Goal: Information Seeking & Learning: Learn about a topic

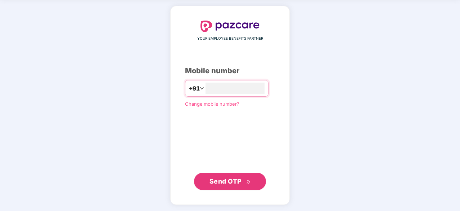
type input "**********"
click at [219, 185] on button "Send OTP" at bounding box center [230, 181] width 72 height 17
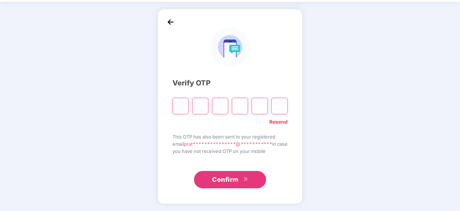
scroll to position [24, 0]
type input "*"
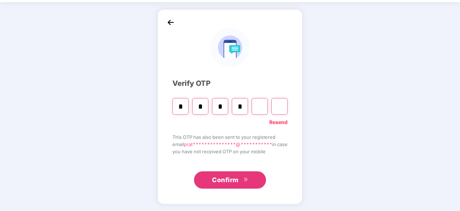
type input "*"
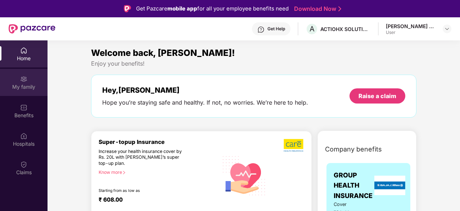
click at [22, 88] on div "My family" at bounding box center [24, 86] width 48 height 7
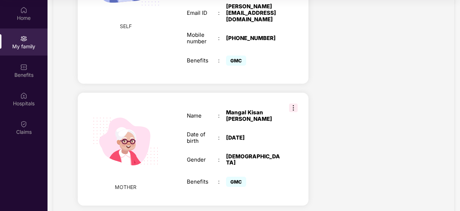
scroll to position [224, 0]
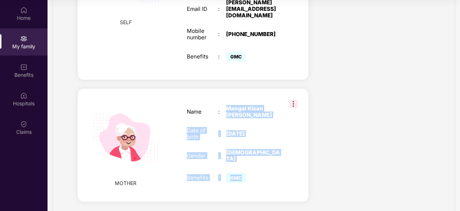
drag, startPoint x: 222, startPoint y: 94, endPoint x: 249, endPoint y: 157, distance: 68.1
click at [249, 157] on div "Name : [PERSON_NAME] Date of birth : [DEMOGRAPHIC_DATA] Gender : [DEMOGRAPHIC_D…" at bounding box center [234, 144] width 108 height 97
click at [251, 174] on div "GMC" at bounding box center [239, 177] width 26 height 6
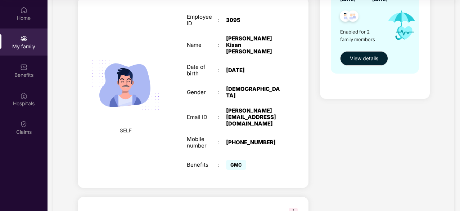
scroll to position [0, 0]
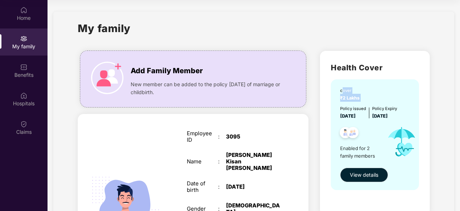
drag, startPoint x: 341, startPoint y: 94, endPoint x: 361, endPoint y: 100, distance: 20.4
click at [361, 100] on div "cover ₹2 Lakhs" at bounding box center [351, 94] width 22 height 14
click at [361, 100] on span "₹2 Lakhs" at bounding box center [351, 97] width 22 height 5
drag, startPoint x: 341, startPoint y: 118, endPoint x: 366, endPoint y: 120, distance: 25.3
click at [366, 120] on div "cover ₹2 Lakhs Policy issued [DATE] Policy Expiry [DATE] Enabled for 2 family m…" at bounding box center [375, 134] width 88 height 111
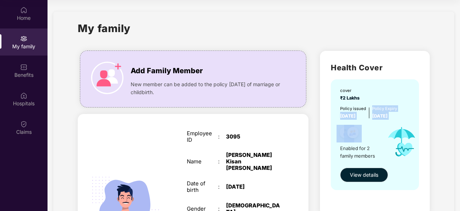
drag, startPoint x: 390, startPoint y: 121, endPoint x: 385, endPoint y: 121, distance: 4.3
click at [390, 121] on img at bounding box center [402, 142] width 41 height 44
click at [380, 120] on div "Enabled for 2 family members" at bounding box center [360, 142] width 41 height 44
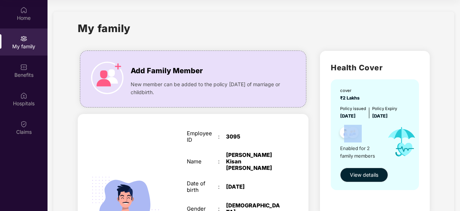
click at [369, 139] on div at bounding box center [359, 134] width 45 height 18
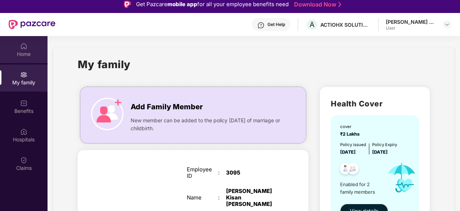
click at [25, 52] on div "Home" at bounding box center [24, 53] width 48 height 7
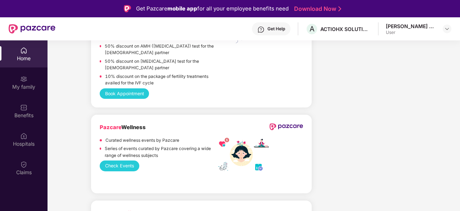
scroll to position [1301, 0]
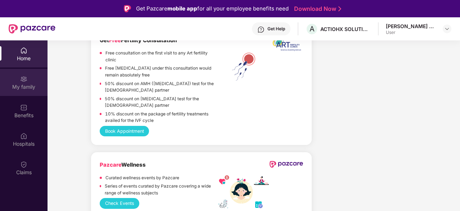
click at [22, 84] on div "My family" at bounding box center [24, 86] width 48 height 7
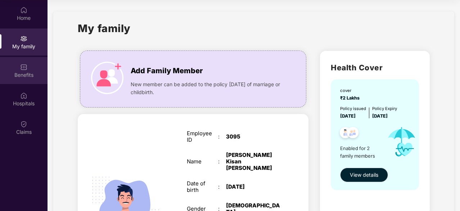
click at [23, 75] on div "Benefits" at bounding box center [24, 74] width 48 height 7
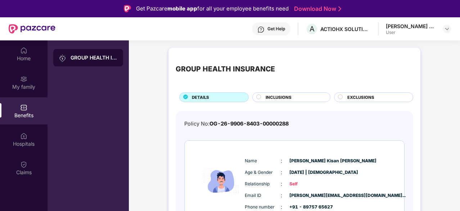
click at [268, 95] on span "INCLUSIONS" at bounding box center [279, 97] width 26 height 6
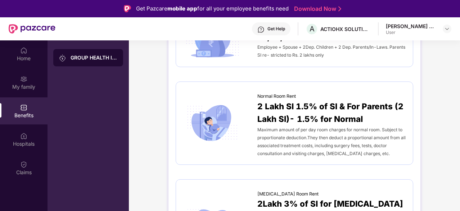
scroll to position [144, 0]
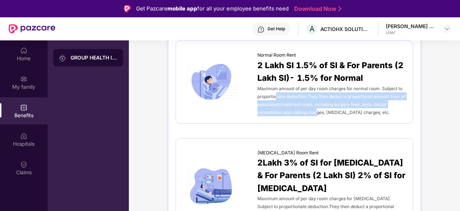
drag, startPoint x: 277, startPoint y: 98, endPoint x: 318, endPoint y: 115, distance: 44.6
click at [318, 115] on div "Maximum amount of per day room charges for normal room. Subject to proportionat…" at bounding box center [332, 100] width 148 height 32
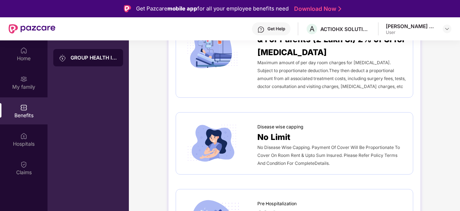
scroll to position [324, 0]
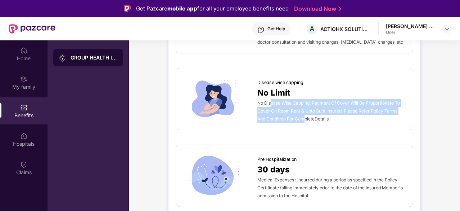
drag, startPoint x: 270, startPoint y: 87, endPoint x: 303, endPoint y: 108, distance: 39.4
click at [303, 108] on div "No Disease Wise Capping. Payment Of Cover Will Be Proportionate To Cover On Roo…" at bounding box center [332, 111] width 148 height 24
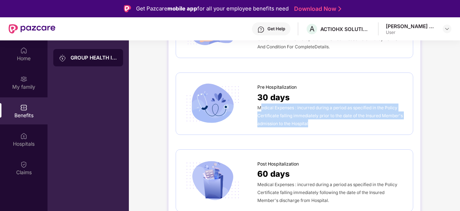
drag, startPoint x: 261, startPoint y: 95, endPoint x: 309, endPoint y: 118, distance: 53.8
click at [309, 118] on div "Pre Hospitalization 30 days Medical Expenses : incurred during a period as spec…" at bounding box center [295, 103] width 238 height 62
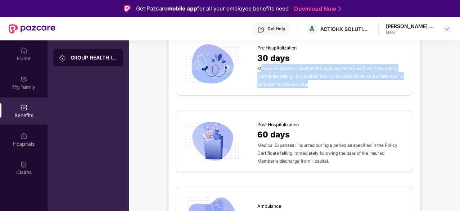
scroll to position [468, 0]
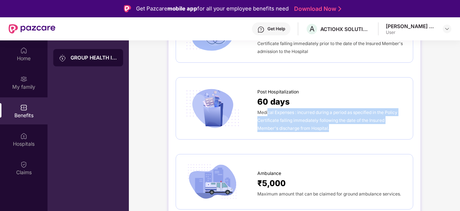
drag, startPoint x: 268, startPoint y: 98, endPoint x: 337, endPoint y: 119, distance: 72.7
click at [337, 119] on div "Post Hospitalization 60 days Medical Expenses : incurred during a period as spe…" at bounding box center [295, 108] width 238 height 62
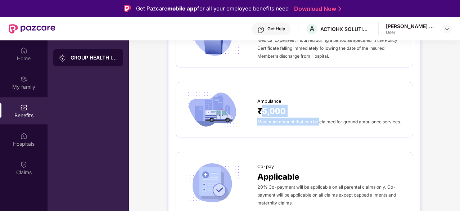
drag, startPoint x: 260, startPoint y: 101, endPoint x: 319, endPoint y: 121, distance: 62.1
click at [319, 121] on div "Ambulance ₹5,000 Maximum amount that can be claimed for ground ambulance servic…" at bounding box center [295, 110] width 238 height 56
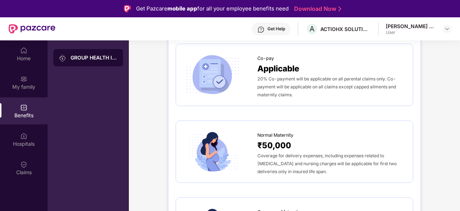
scroll to position [720, 0]
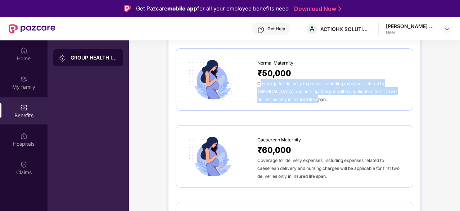
drag, startPoint x: 261, startPoint y: 66, endPoint x: 295, endPoint y: 86, distance: 40.0
click at [295, 86] on span "Coverage for delivery expenses, including expenses related to [MEDICAL_DATA] an…" at bounding box center [327, 91] width 139 height 21
click at [295, 87] on div "Coverage for delivery expenses, including expenses related to [MEDICAL_DATA] an…" at bounding box center [332, 91] width 148 height 24
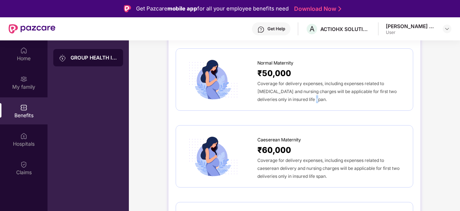
click at [295, 87] on div "Coverage for delivery expenses, including expenses related to [MEDICAL_DATA] an…" at bounding box center [332, 91] width 148 height 24
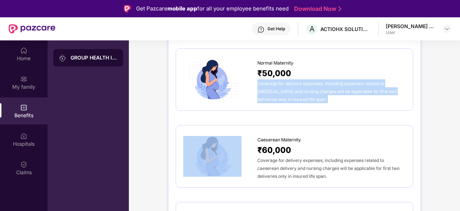
click at [294, 88] on div "Coverage for delivery expenses, including expenses related to [MEDICAL_DATA] an…" at bounding box center [332, 91] width 148 height 24
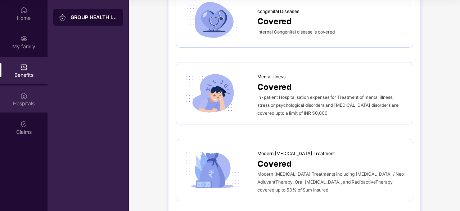
scroll to position [1311, 0]
click at [19, 100] on div "Hospitals" at bounding box center [24, 103] width 48 height 7
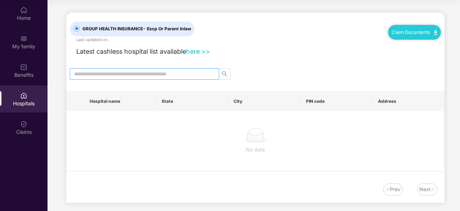
click at [122, 73] on input "text" at bounding box center [141, 74] width 135 height 8
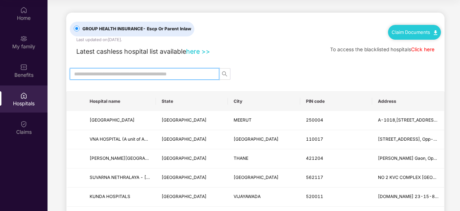
click at [115, 72] on input "text" at bounding box center [141, 74] width 135 height 8
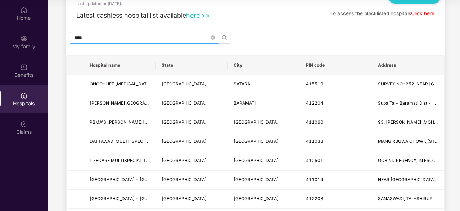
click at [97, 34] on input "****" at bounding box center [141, 38] width 135 height 8
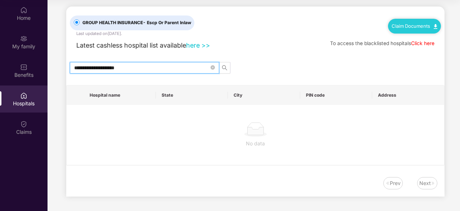
scroll to position [5, 0]
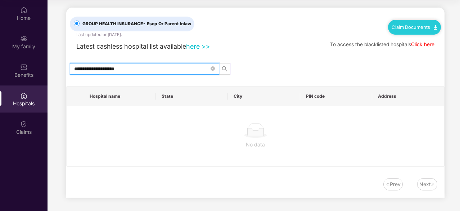
drag, startPoint x: 111, startPoint y: 70, endPoint x: 143, endPoint y: 85, distance: 35.8
click at [143, 85] on div "**********" at bounding box center [255, 103] width 379 height 190
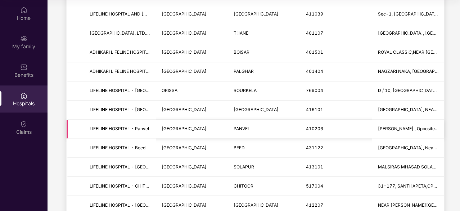
scroll to position [180, 0]
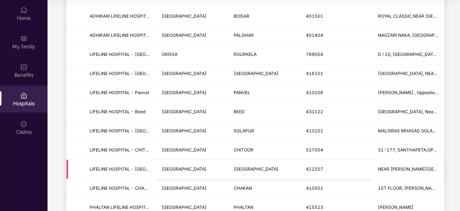
type input "**********"
click at [381, 171] on td "NEAR [PERSON_NAME][GEOGRAPHIC_DATA], [GEOGRAPHIC_DATA], [GEOGRAPHIC_DATA]" at bounding box center [408, 169] width 72 height 19
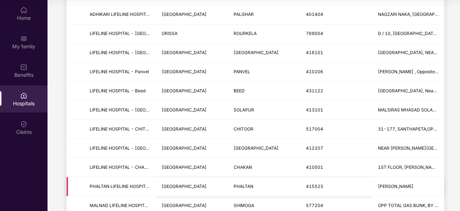
scroll to position [212, 0]
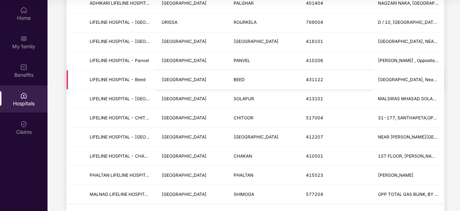
scroll to position [0, 0]
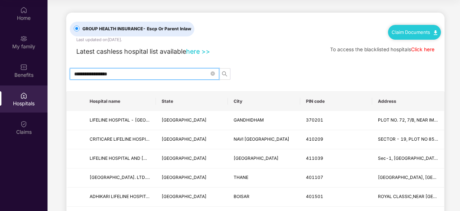
click at [121, 74] on input "**********" at bounding box center [141, 74] width 135 height 8
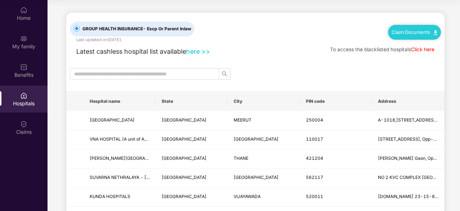
click at [412, 32] on link "Claim Documents" at bounding box center [415, 32] width 46 height 6
click at [411, 46] on link "Claim Form" at bounding box center [417, 44] width 47 height 15
click at [179, 70] on input "text" at bounding box center [141, 74] width 135 height 8
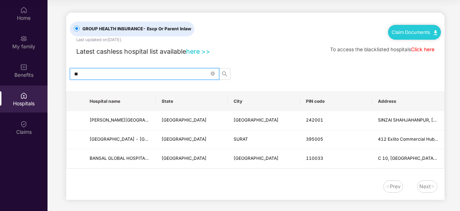
type input "*"
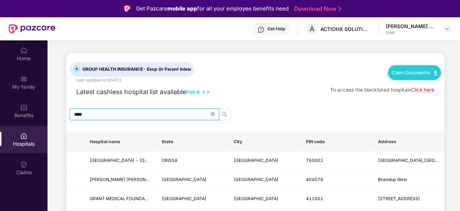
click at [91, 117] on input "****" at bounding box center [141, 114] width 135 height 8
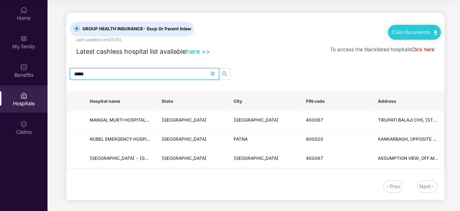
click at [103, 76] on input "*****" at bounding box center [141, 74] width 135 height 8
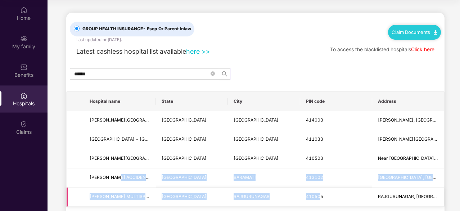
drag, startPoint x: 120, startPoint y: 177, endPoint x: 317, endPoint y: 196, distance: 198.3
click at [318, 195] on tbody "[PERSON_NAME][GEOGRAPHIC_DATA] - [GEOGRAPHIC_DATA] [GEOGRAPHIC_DATA] [GEOGRAPHI…" at bounding box center [256, 158] width 378 height 95
click at [375, 182] on td "[GEOGRAPHIC_DATA], [GEOGRAPHIC_DATA],DEVALE ESTATE,NEAR [GEOGRAPHIC_DATA],[GEOG…" at bounding box center [408, 177] width 72 height 19
click at [187, 174] on span "[GEOGRAPHIC_DATA]" at bounding box center [184, 176] width 45 height 5
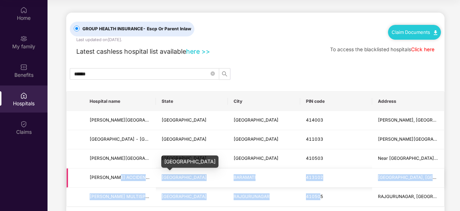
click at [187, 174] on span "[GEOGRAPHIC_DATA]" at bounding box center [184, 176] width 45 height 5
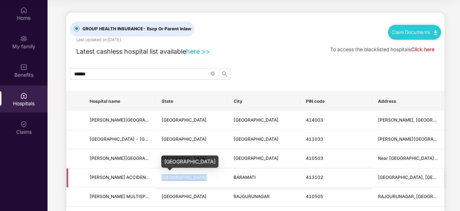
click at [187, 174] on span "[GEOGRAPHIC_DATA]" at bounding box center [184, 176] width 45 height 5
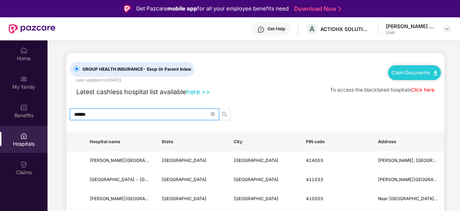
click at [148, 112] on input "******" at bounding box center [141, 114] width 135 height 8
type input "********"
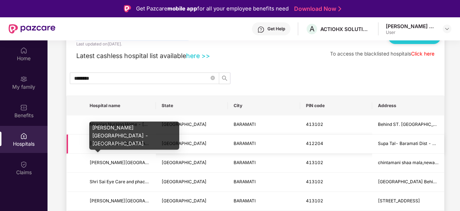
click at [110, 143] on span "[PERSON_NAME][GEOGRAPHIC_DATA] - [GEOGRAPHIC_DATA]" at bounding box center [155, 142] width 131 height 5
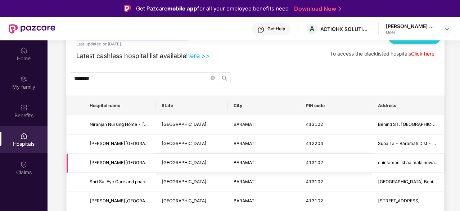
click at [107, 160] on span "[PERSON_NAME][GEOGRAPHIC_DATA] - [GEOGRAPHIC_DATA]" at bounding box center [155, 162] width 131 height 5
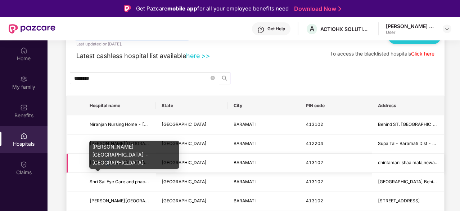
click at [107, 160] on span "[PERSON_NAME][GEOGRAPHIC_DATA] - [GEOGRAPHIC_DATA]" at bounding box center [155, 162] width 131 height 5
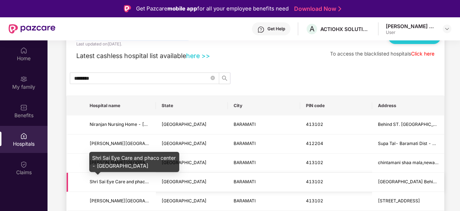
click at [105, 180] on span "Shri Sai Eye Care and phaco center - [GEOGRAPHIC_DATA]" at bounding box center [151, 181] width 122 height 5
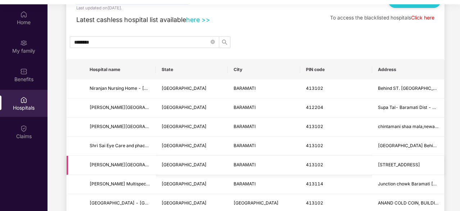
click at [104, 167] on span "[PERSON_NAME][GEOGRAPHIC_DATA]-[GEOGRAPHIC_DATA]" at bounding box center [120, 164] width 61 height 7
click at [112, 180] on span "[PERSON_NAME] Multispecialty Hospital - [GEOGRAPHIC_DATA]" at bounding box center [120, 183] width 61 height 7
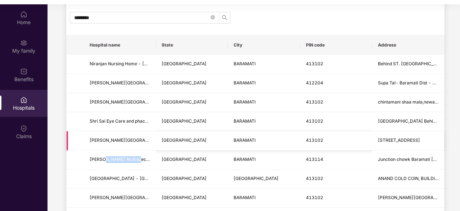
scroll to position [72, 0]
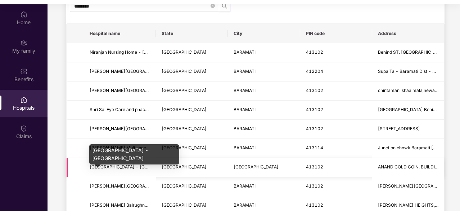
click at [111, 166] on span "[GEOGRAPHIC_DATA] - [GEOGRAPHIC_DATA]" at bounding box center [137, 166] width 95 height 5
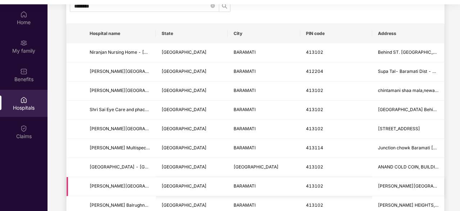
click at [107, 180] on td "[PERSON_NAME][GEOGRAPHIC_DATA] - baramati" at bounding box center [120, 186] width 72 height 19
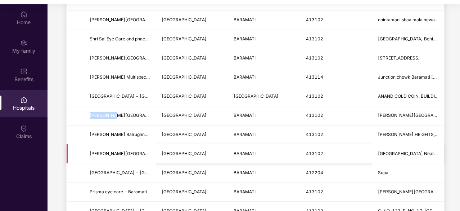
scroll to position [144, 0]
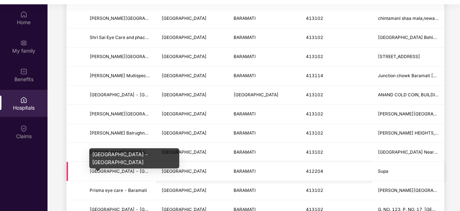
click at [119, 168] on span "[GEOGRAPHIC_DATA] - [GEOGRAPHIC_DATA]" at bounding box center [137, 170] width 95 height 5
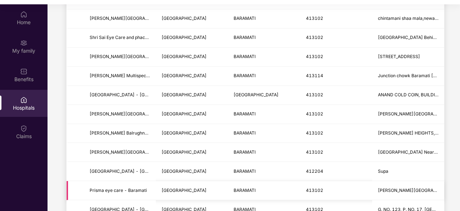
click at [126, 183] on td "Prisma eye care - Baramati" at bounding box center [120, 190] width 72 height 19
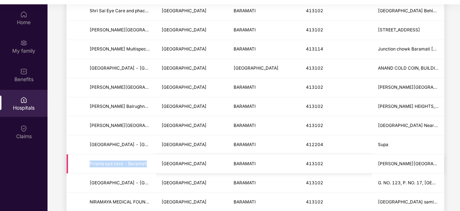
scroll to position [216, 0]
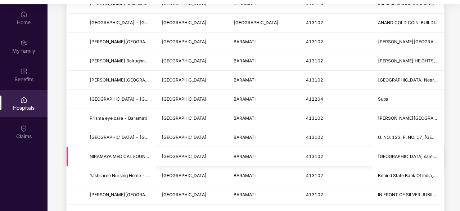
click at [105, 157] on span "NIRAMAYA MEDICAL FOUNDATION AND RESEARCH CENTRE - [GEOGRAPHIC_DATA]" at bounding box center [120, 156] width 61 height 7
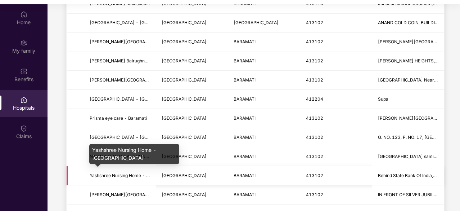
click at [109, 175] on span "Yashshree Nursing Home - [GEOGRAPHIC_DATA]" at bounding box center [141, 175] width 102 height 5
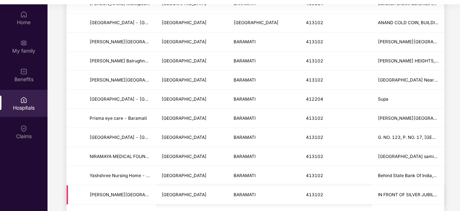
click at [111, 191] on span "[PERSON_NAME][GEOGRAPHIC_DATA] -[GEOGRAPHIC_DATA]" at bounding box center [120, 194] width 61 height 7
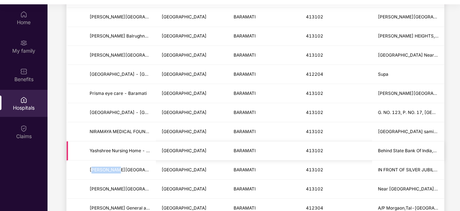
scroll to position [252, 0]
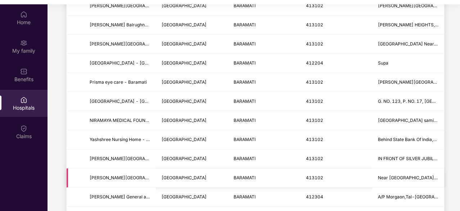
click at [109, 174] on span "[PERSON_NAME][GEOGRAPHIC_DATA] - [GEOGRAPHIC_DATA]" at bounding box center [120, 177] width 61 height 7
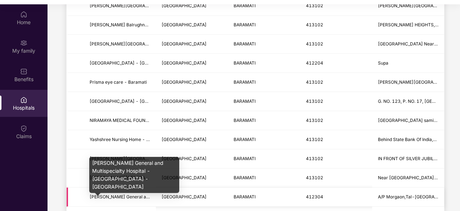
click at [108, 194] on span "[PERSON_NAME] General and Multispecialty Hospital - [GEOGRAPHIC_DATA] - [GEOGRA…" at bounding box center [194, 196] width 209 height 5
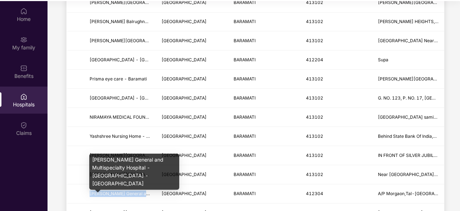
scroll to position [40, 0]
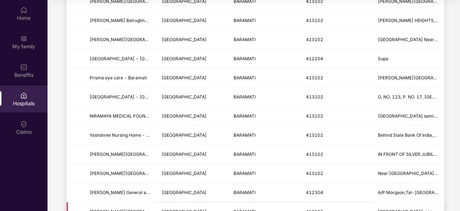
click at [120, 204] on td "[PERSON_NAME][GEOGRAPHIC_DATA] - [GEOGRAPHIC_DATA]" at bounding box center [120, 211] width 72 height 19
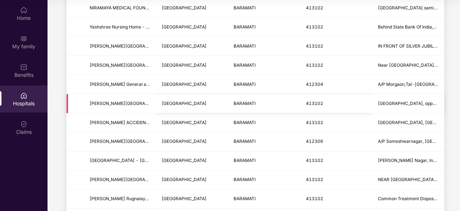
click at [96, 100] on span "[PERSON_NAME][GEOGRAPHIC_DATA] - [GEOGRAPHIC_DATA]" at bounding box center [120, 103] width 61 height 7
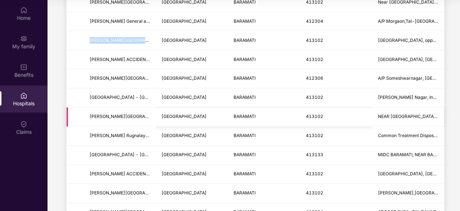
scroll to position [394, 0]
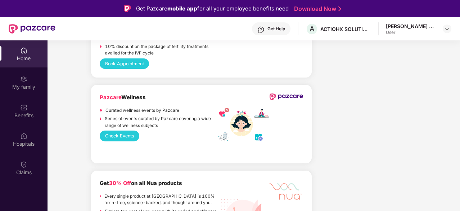
scroll to position [1297, 0]
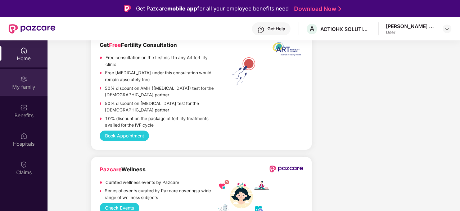
click at [27, 84] on div "My family" at bounding box center [24, 86] width 48 height 7
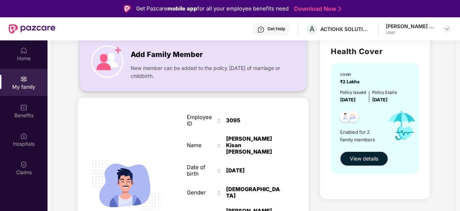
scroll to position [72, 0]
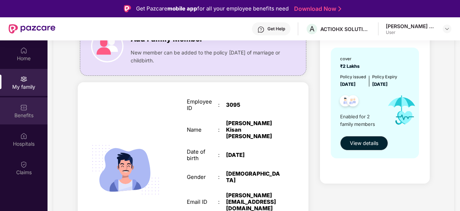
click at [34, 109] on div "Benefits" at bounding box center [24, 110] width 48 height 27
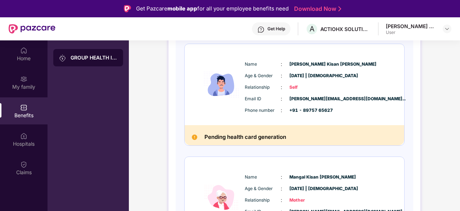
scroll to position [108, 0]
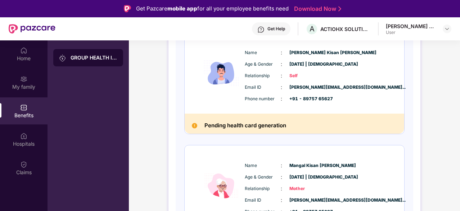
click at [26, 110] on img at bounding box center [23, 107] width 7 height 7
click at [30, 135] on div "Hospitals" at bounding box center [24, 139] width 48 height 27
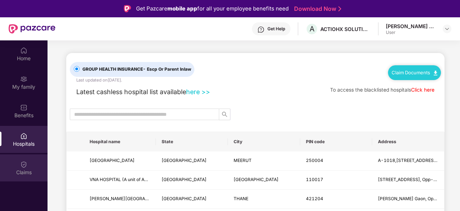
click at [23, 174] on div "Claims" at bounding box center [24, 172] width 48 height 7
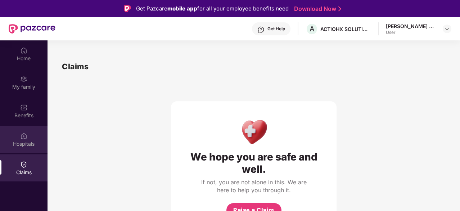
click at [22, 139] on div "Hospitals" at bounding box center [24, 139] width 48 height 27
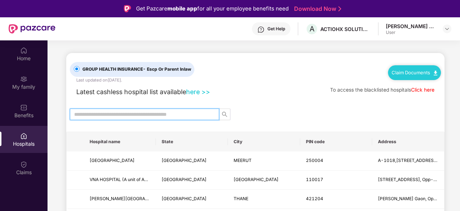
click at [98, 112] on input "text" at bounding box center [141, 114] width 135 height 8
click at [22, 103] on div at bounding box center [23, 106] width 7 height 7
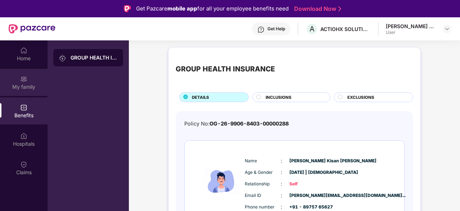
click at [24, 86] on div "My family" at bounding box center [24, 86] width 48 height 7
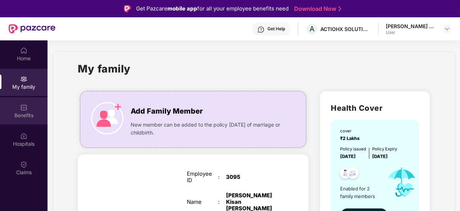
click at [28, 109] on div "Benefits" at bounding box center [24, 110] width 48 height 27
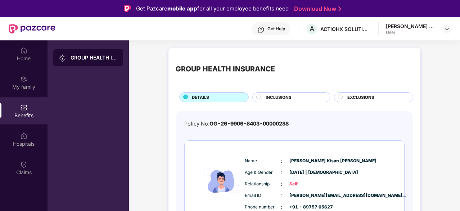
click at [92, 65] on div "GROUP HEALTH INSURANCE" at bounding box center [88, 57] width 70 height 17
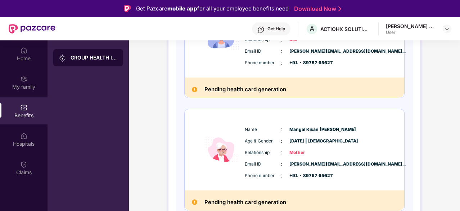
scroll to position [36, 0]
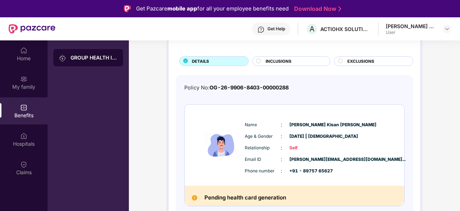
click at [212, 86] on span "OG-26-9906-8403-00000288" at bounding box center [249, 87] width 79 height 6
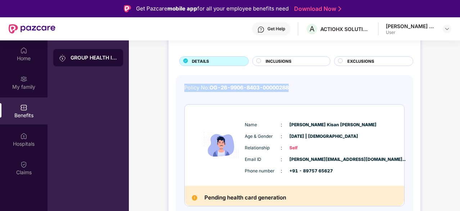
click at [212, 86] on span "OG-26-9906-8403-00000288" at bounding box center [249, 87] width 79 height 6
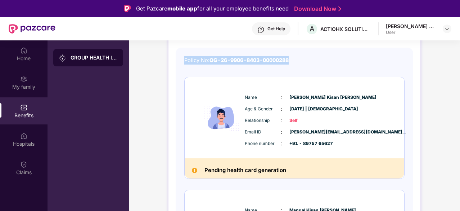
scroll to position [3, 0]
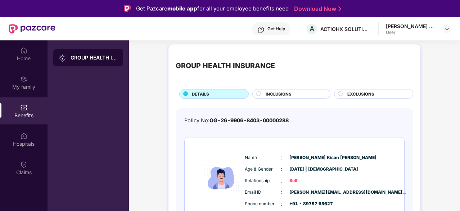
click at [277, 93] on span "INCLUSIONS" at bounding box center [279, 94] width 26 height 6
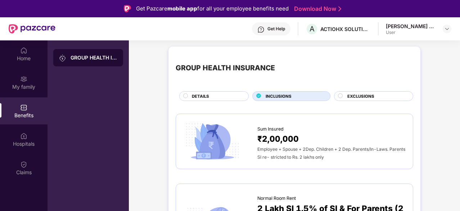
scroll to position [0, 0]
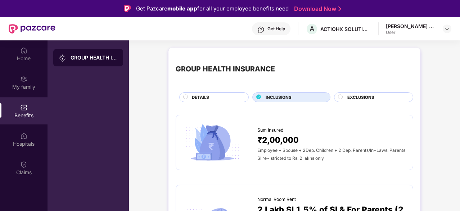
click at [355, 93] on div "EXCLUSIONS" at bounding box center [373, 97] width 79 height 10
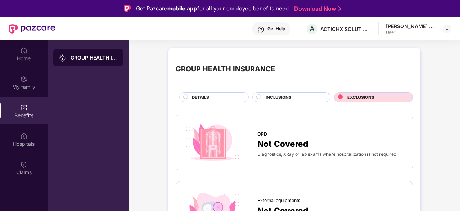
click at [287, 95] on span "INCLUSIONS" at bounding box center [279, 97] width 26 height 6
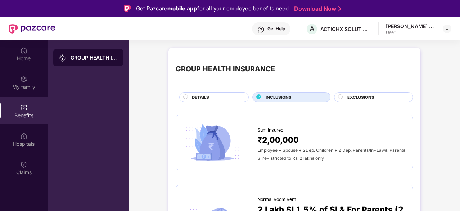
click at [201, 94] on span "DETAILS" at bounding box center [200, 97] width 17 height 6
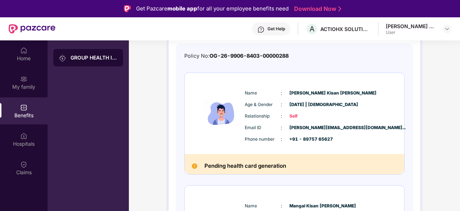
scroll to position [3, 0]
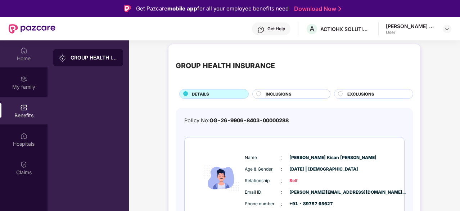
click at [26, 56] on div "Home" at bounding box center [24, 58] width 48 height 7
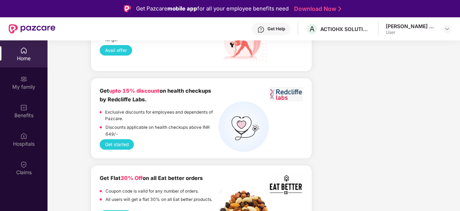
scroll to position [1553, 0]
click at [17, 75] on div "My family" at bounding box center [24, 82] width 48 height 27
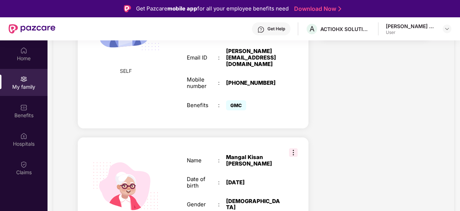
scroll to position [224, 0]
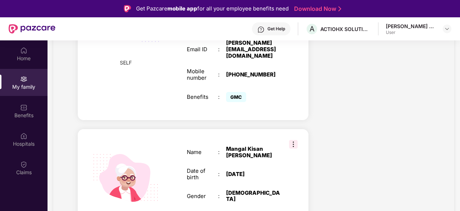
click at [291, 140] on img at bounding box center [293, 144] width 9 height 9
click at [282, 137] on div "Name : [PERSON_NAME] Date of birth : [DEMOGRAPHIC_DATA] Gender : [DEMOGRAPHIC_D…" at bounding box center [234, 185] width 108 height 97
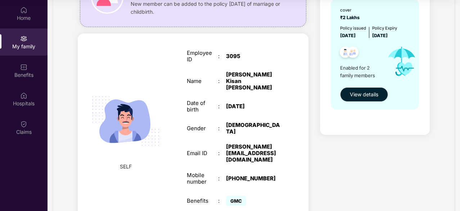
scroll to position [0, 0]
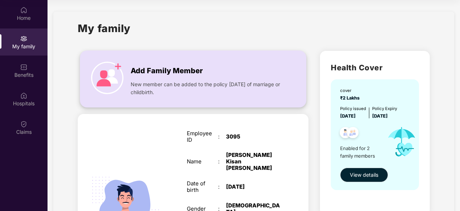
click at [196, 91] on span "New member can be added to the policy [DATE] of marriage or childbirth." at bounding box center [207, 88] width 153 height 16
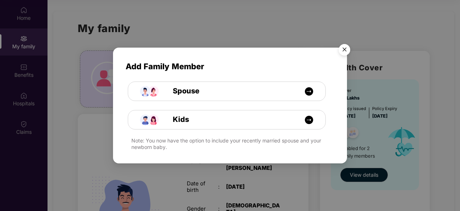
click at [346, 46] on img "Close" at bounding box center [345, 51] width 20 height 20
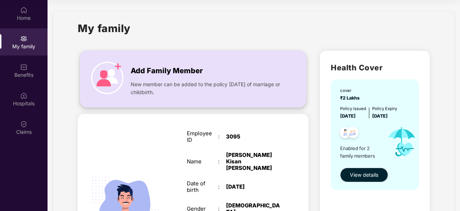
click at [92, 76] on img at bounding box center [107, 78] width 32 height 32
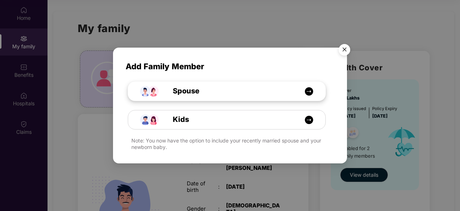
click at [222, 98] on div "Spouse" at bounding box center [226, 91] width 197 height 19
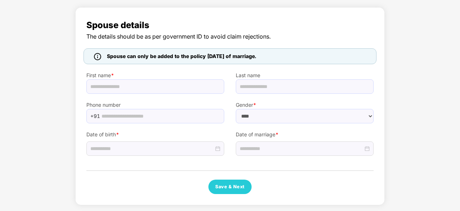
select select "******"
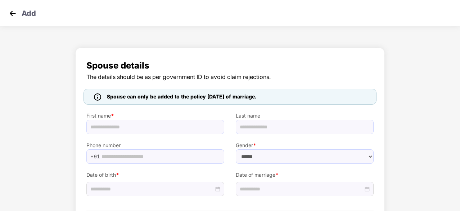
click at [17, 7] on div "Add" at bounding box center [230, 13] width 460 height 26
click at [12, 13] on img at bounding box center [12, 13] width 11 height 11
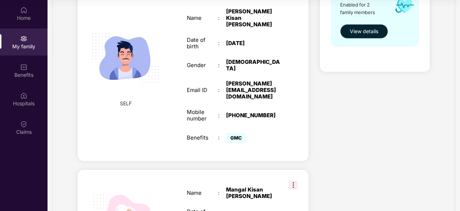
scroll to position [116, 0]
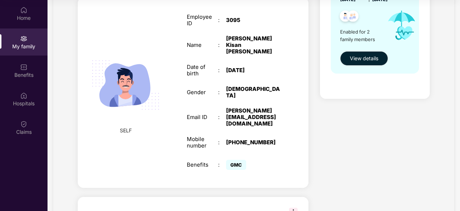
click at [138, 78] on img at bounding box center [125, 84] width 83 height 83
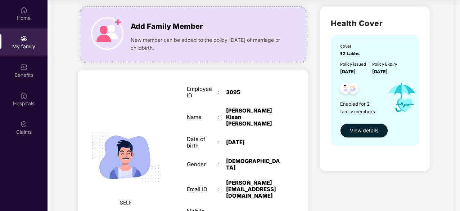
click at [240, 139] on div "[DATE]" at bounding box center [253, 142] width 55 height 6
click at [239, 139] on div "[DATE]" at bounding box center [253, 142] width 55 height 6
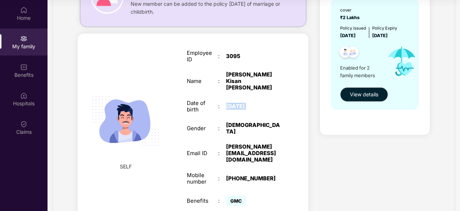
scroll to position [116, 0]
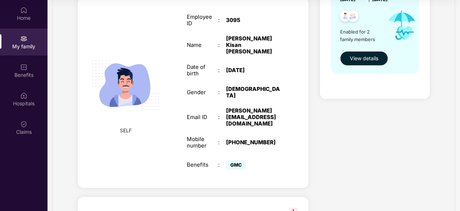
click at [229, 137] on div "Employee ID : 3095 Name : Prathmesh Kisan Nalawade Date of birth : 14 Aug 2001 …" at bounding box center [234, 93] width 108 height 176
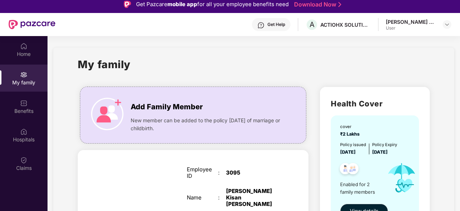
scroll to position [40, 0]
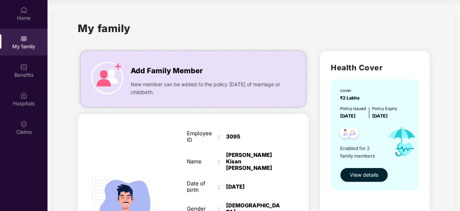
drag, startPoint x: 368, startPoint y: 178, endPoint x: 363, endPoint y: 175, distance: 5.5
click at [367, 178] on span "View details" at bounding box center [364, 175] width 28 height 8
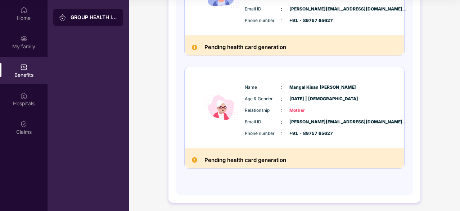
scroll to position [147, 0]
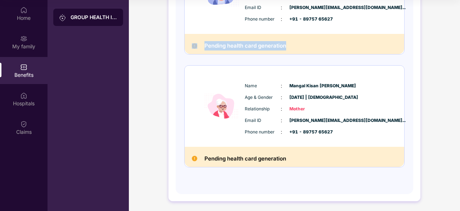
drag, startPoint x: 197, startPoint y: 42, endPoint x: 313, endPoint y: 53, distance: 115.8
click at [313, 53] on div "Pending health card generation" at bounding box center [295, 44] width 220 height 20
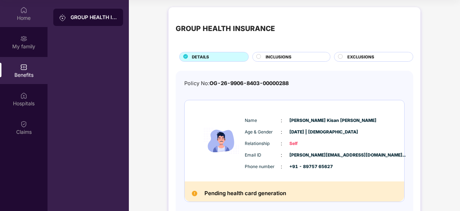
click at [24, 22] on div "Home" at bounding box center [24, 13] width 48 height 27
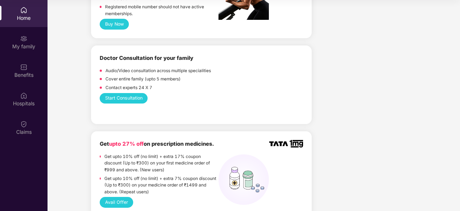
scroll to position [360, 0]
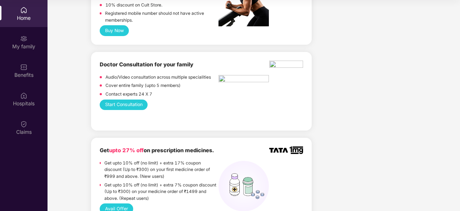
click at [228, 78] on img at bounding box center [244, 79] width 50 height 9
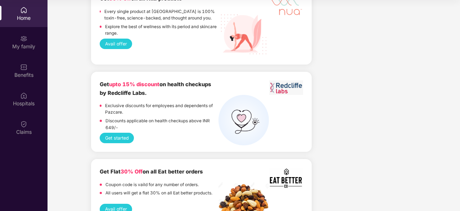
scroll to position [1553, 0]
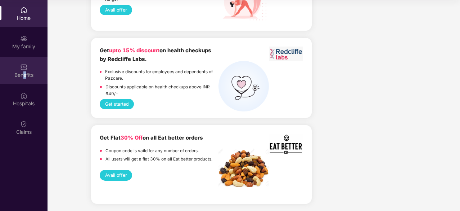
click at [22, 73] on div "Benefits" at bounding box center [24, 74] width 48 height 7
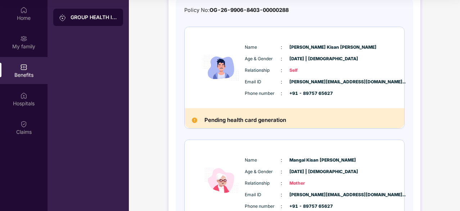
scroll to position [147, 0]
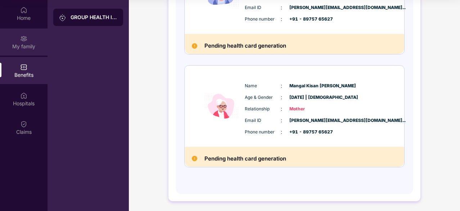
click at [17, 46] on div "My family" at bounding box center [24, 46] width 48 height 7
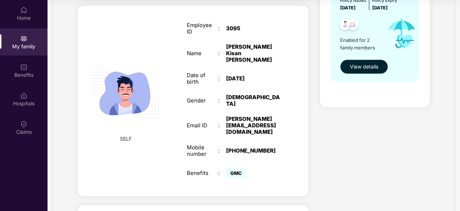
scroll to position [224, 0]
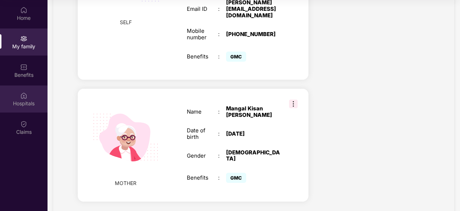
click at [19, 104] on div "Hospitals" at bounding box center [24, 103] width 48 height 7
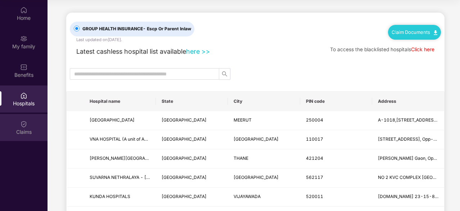
click at [31, 126] on div "Claims" at bounding box center [24, 127] width 48 height 27
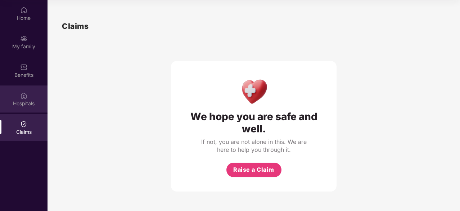
click at [2, 106] on div "Hospitals" at bounding box center [24, 103] width 48 height 7
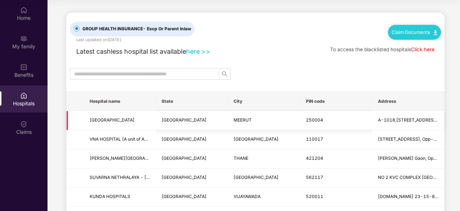
click at [412, 119] on span "A-1018,[STREET_ADDRESS] OPP [GEOGRAPHIC_DATA]" at bounding box center [436, 119] width 117 height 5
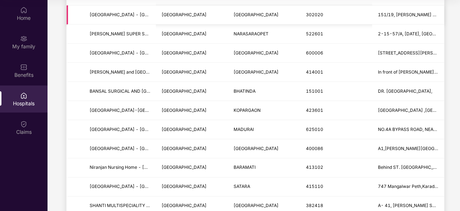
scroll to position [360, 0]
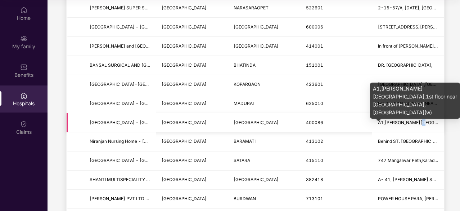
click at [410, 106] on div "A1,[PERSON_NAME][GEOGRAPHIC_DATA],1st floor near [GEOGRAPHIC_DATA],[GEOGRAPHIC_…" at bounding box center [415, 100] width 90 height 36
click at [408, 106] on div "A1,[PERSON_NAME][GEOGRAPHIC_DATA],1st floor near [GEOGRAPHIC_DATA],[GEOGRAPHIC_…" at bounding box center [415, 100] width 90 height 36
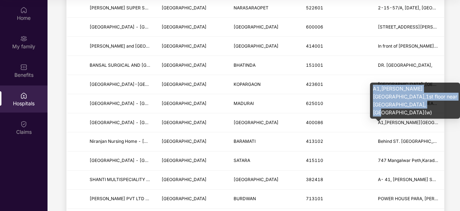
click at [408, 106] on div "A1,[PERSON_NAME][GEOGRAPHIC_DATA],1st floor near [GEOGRAPHIC_DATA],[GEOGRAPHIC_…" at bounding box center [415, 100] width 90 height 36
